Goal: Information Seeking & Learning: Learn about a topic

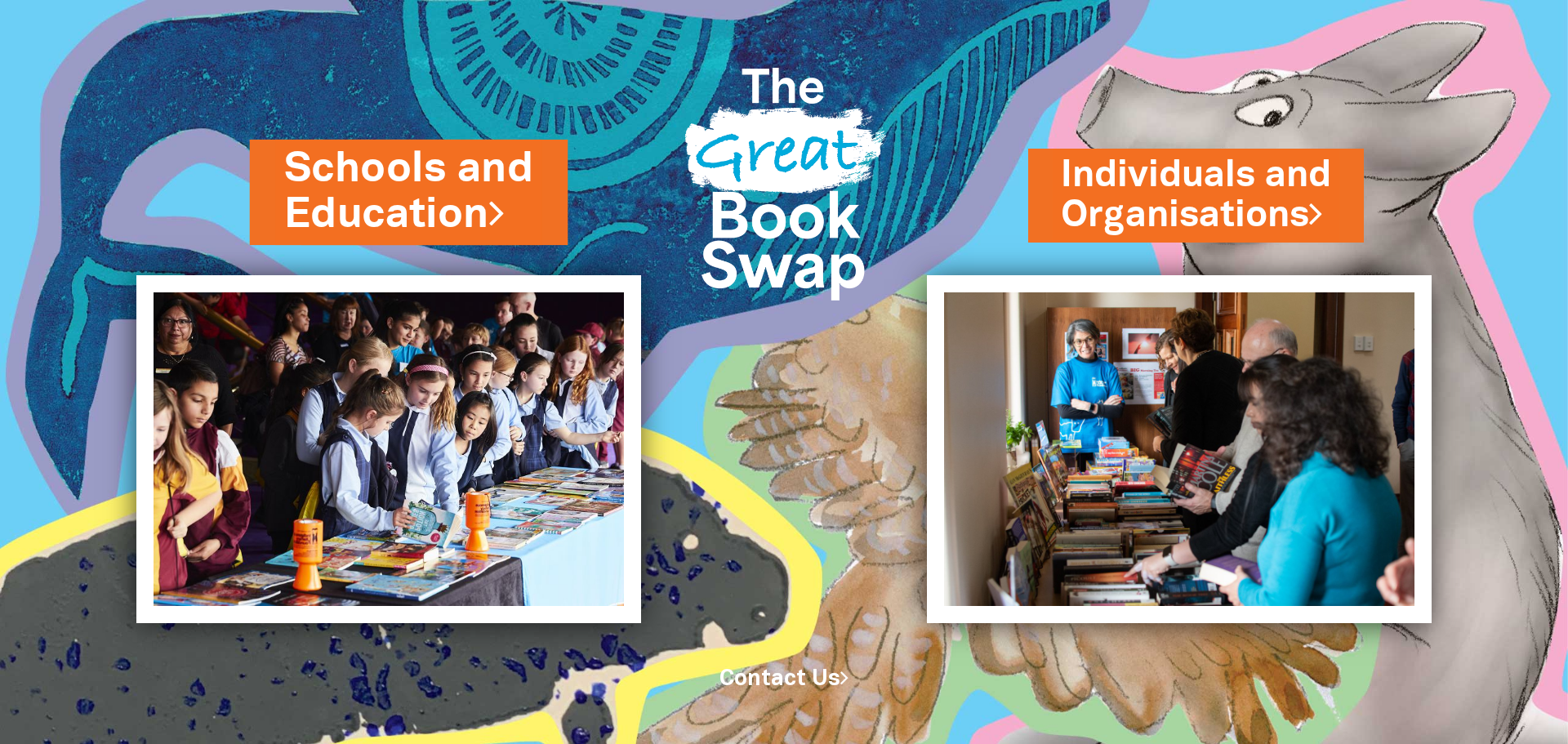
click at [379, 202] on link "Schools and Education" at bounding box center [409, 192] width 250 height 103
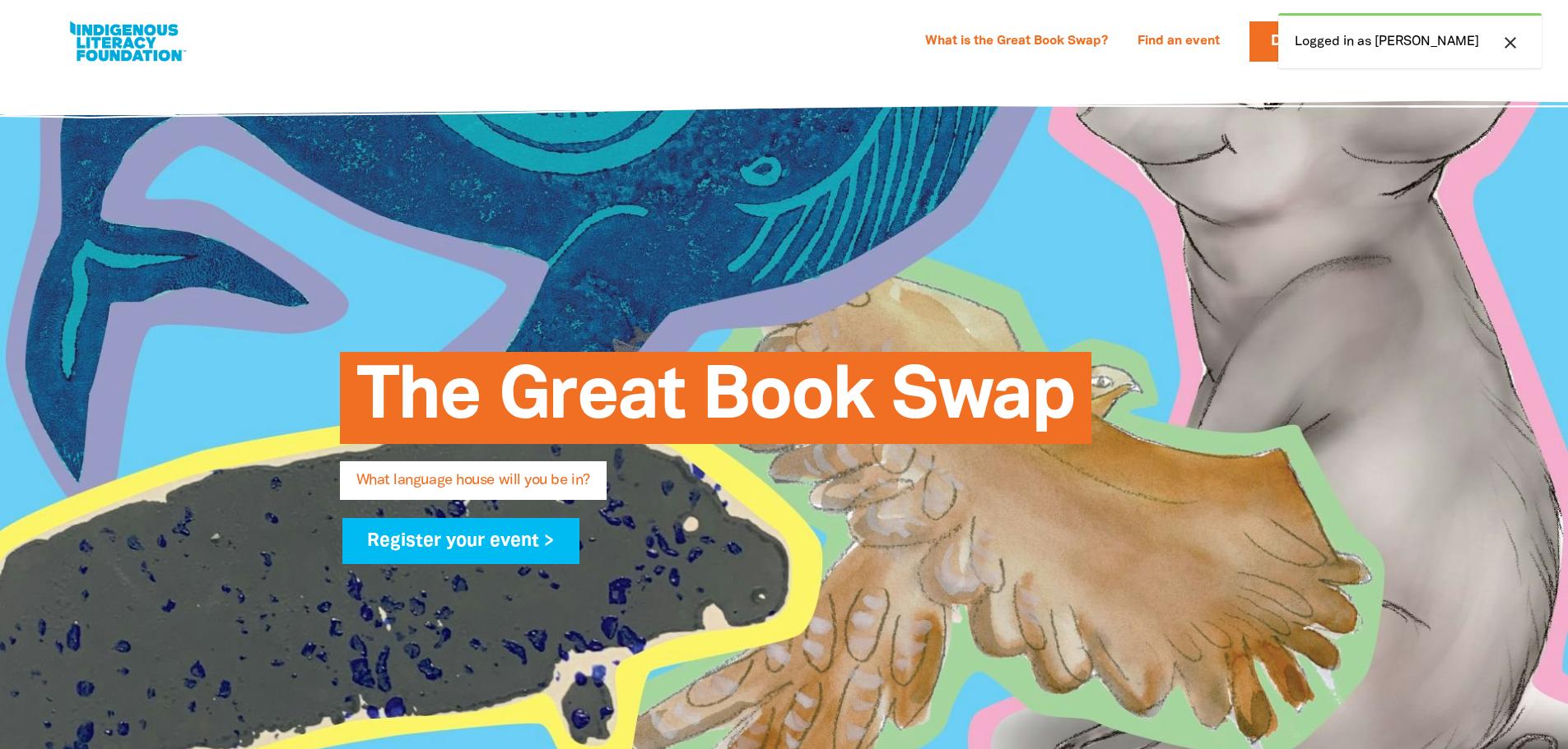
select select "k12"
click at [1510, 42] on icon "close" at bounding box center [1510, 43] width 19 height 19
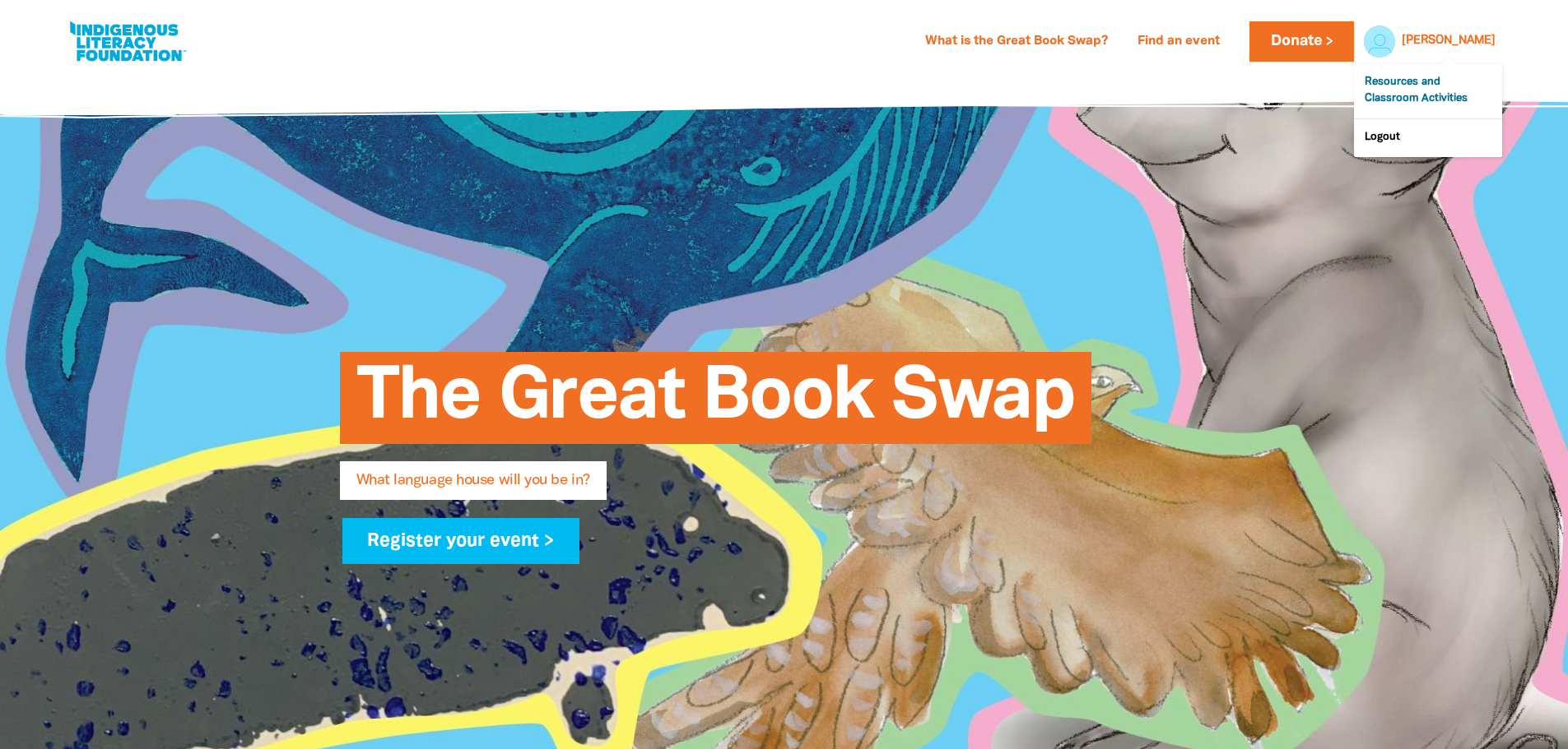
click at [1412, 100] on link "Resources and Classroom Activities" at bounding box center [1428, 91] width 148 height 55
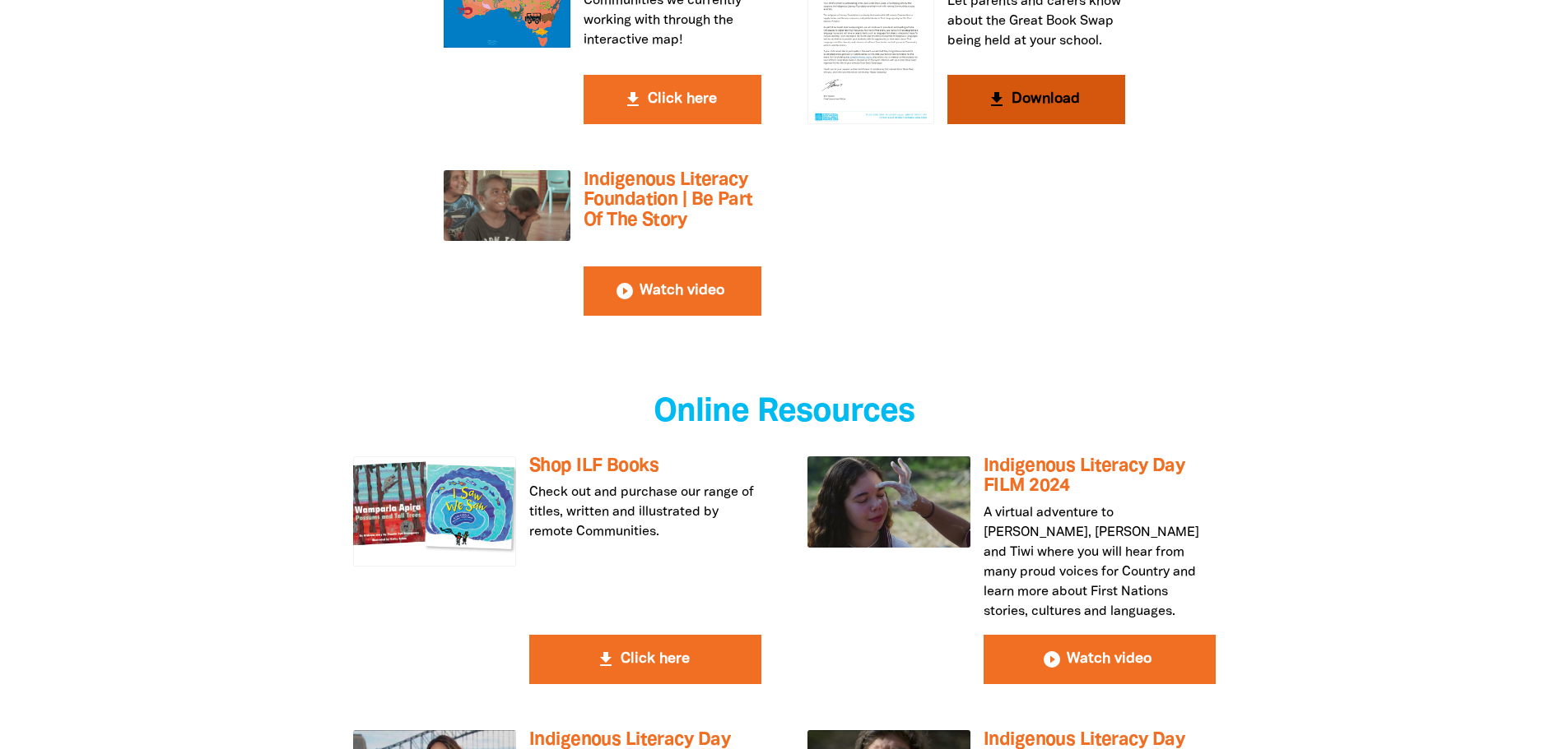
scroll to position [3373, 0]
